Goal: Understand process/instructions: Learn how to perform a task or action

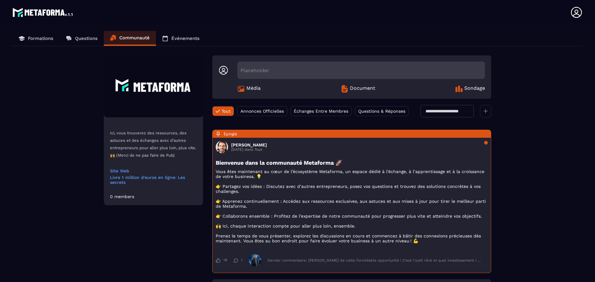
click at [355, 87] on span "Document" at bounding box center [362, 88] width 25 height 7
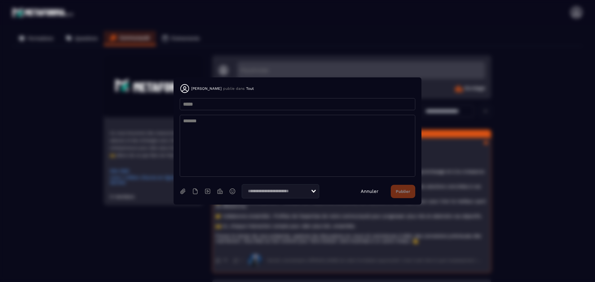
click at [373, 191] on link "Annuler" at bounding box center [369, 192] width 18 height 6
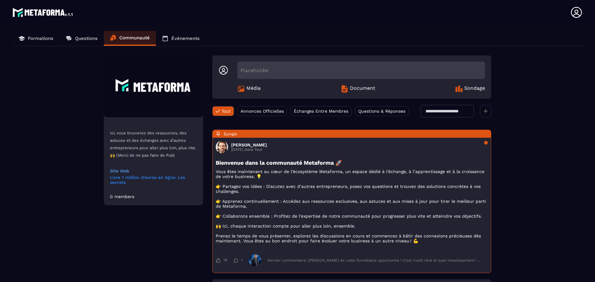
click at [135, 178] on link "Livre 1 million d'euros en ligne: Les secrets" at bounding box center [153, 180] width 87 height 10
click at [575, 15] on icon at bounding box center [576, 12] width 12 height 12
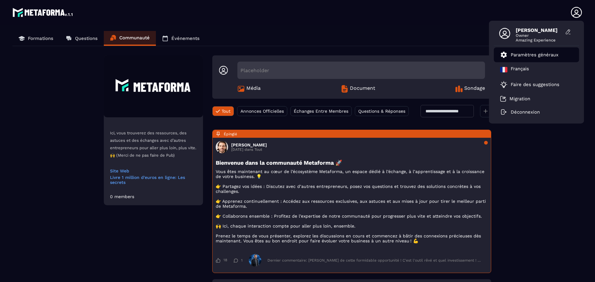
click at [540, 52] on p "Paramètres généraux" at bounding box center [534, 55] width 48 height 6
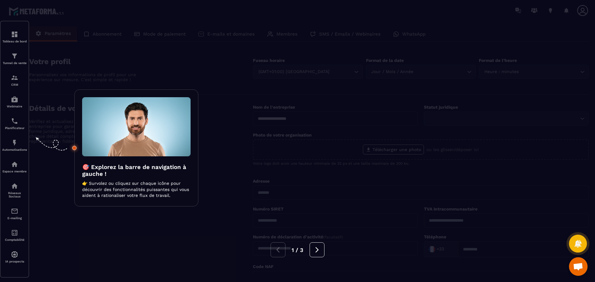
click at [103, 192] on p "👉 Survolez ou cliquez sur chaque icône pour découvrir des fonctionnalités puiss…" at bounding box center [136, 190] width 108 height 18
click at [111, 142] on img at bounding box center [136, 126] width 108 height 59
click at [66, 146] on icon at bounding box center [50, 145] width 43 height 26
click at [93, 140] on img at bounding box center [136, 126] width 108 height 59
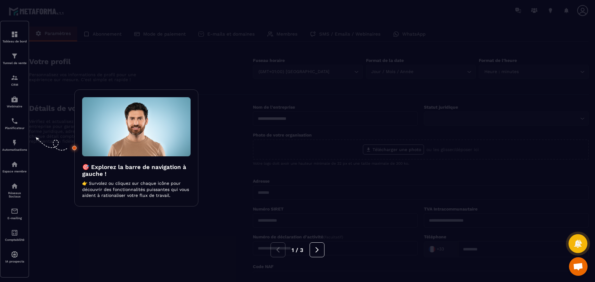
click at [578, 241] on icon at bounding box center [577, 243] width 9 height 9
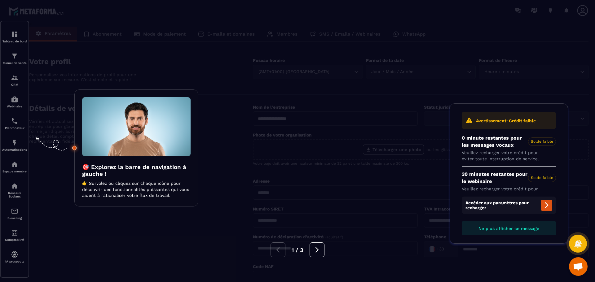
click at [414, 195] on div at bounding box center [297, 141] width 595 height 282
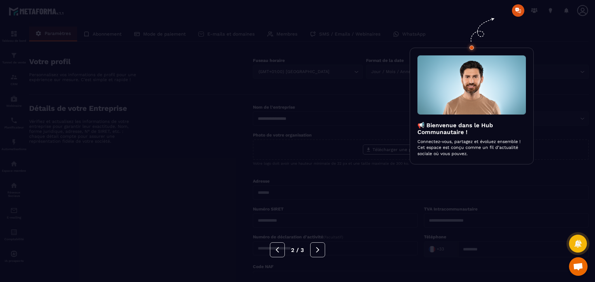
click at [451, 79] on img at bounding box center [471, 84] width 108 height 59
click at [520, 8] on div at bounding box center [297, 141] width 595 height 282
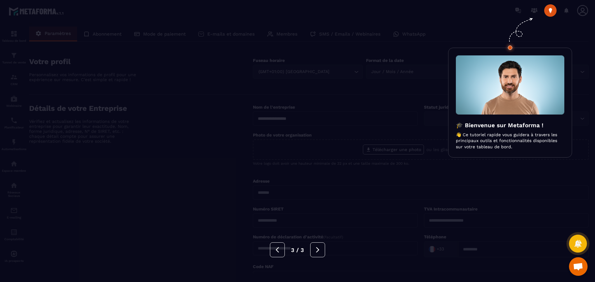
click at [554, 11] on div at bounding box center [297, 141] width 595 height 282
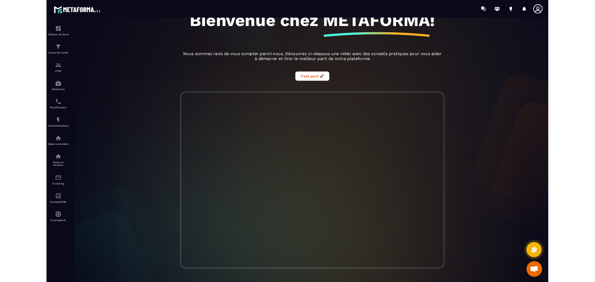
scroll to position [116, 0]
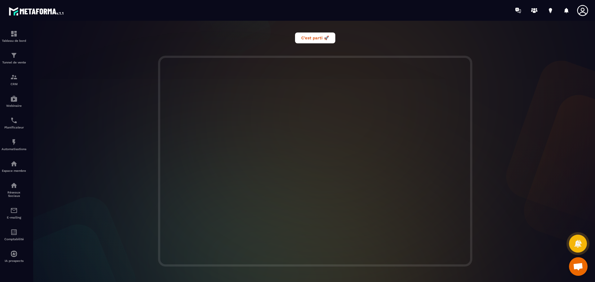
click at [531, 121] on div at bounding box center [315, 161] width 572 height 211
click at [549, 11] on icon at bounding box center [549, 10] width 3 height 4
click at [307, 39] on button "C’est parti 🚀" at bounding box center [315, 38] width 40 height 11
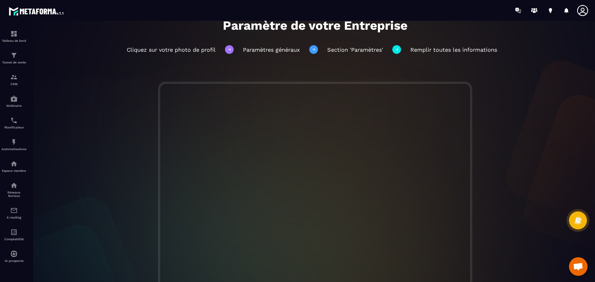
scroll to position [75, 0]
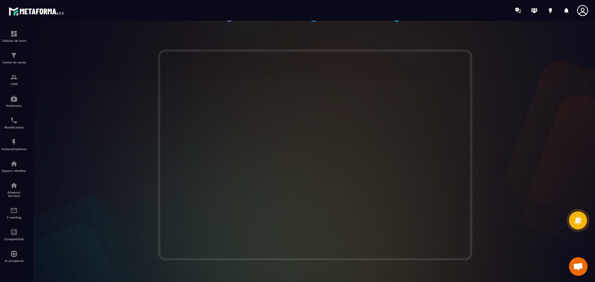
click at [503, 154] on div at bounding box center [315, 155] width 572 height 211
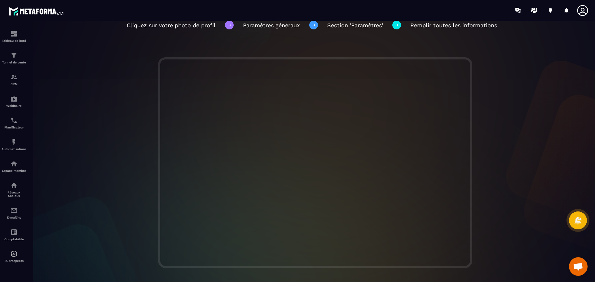
scroll to position [0, 0]
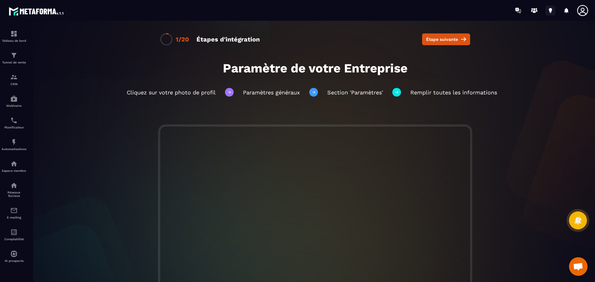
click at [551, 11] on icon at bounding box center [549, 10] width 3 height 4
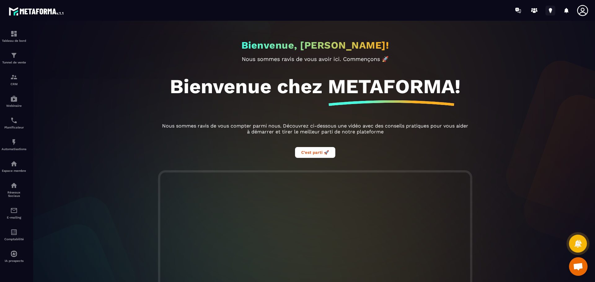
click at [551, 8] on icon at bounding box center [550, 11] width 10 height 10
click at [536, 9] on circle at bounding box center [536, 9] width 2 height 2
click at [13, 104] on p "Webinaire" at bounding box center [14, 105] width 25 height 3
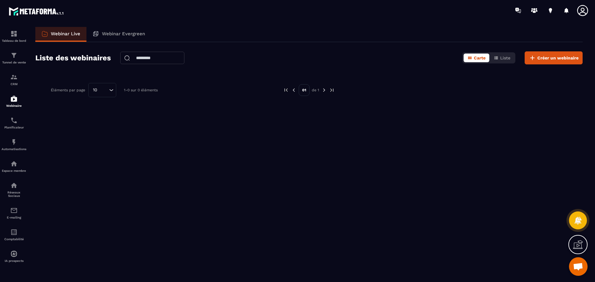
click at [583, 243] on div at bounding box center [577, 244] width 19 height 19
click at [443, 185] on icon at bounding box center [443, 185] width 7 height 7
